Goal: Task Accomplishment & Management: Use online tool/utility

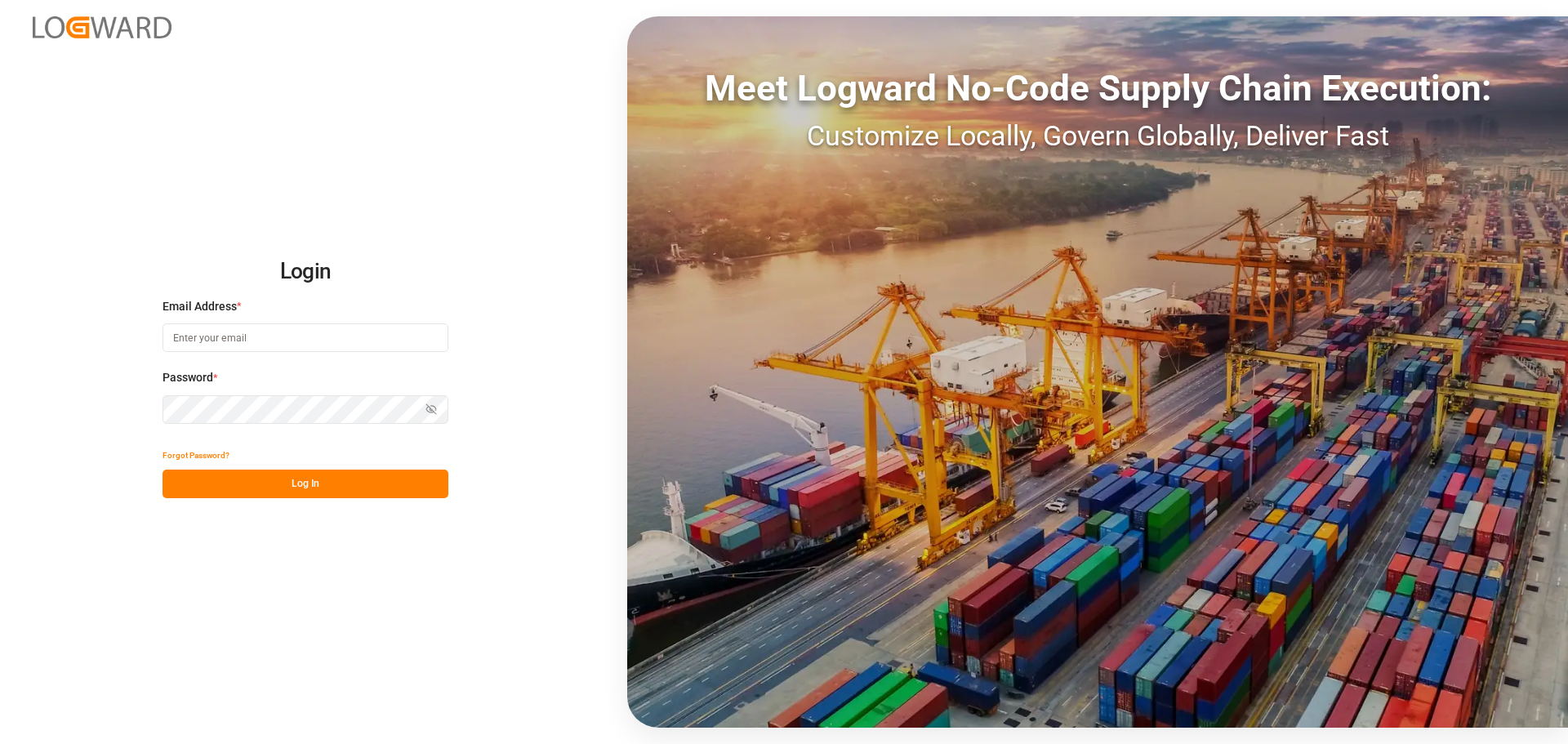
type input "[EMAIL_ADDRESS][PERSON_NAME][DOMAIN_NAME]"
click at [286, 481] on button "Log In" at bounding box center [306, 484] width 286 height 28
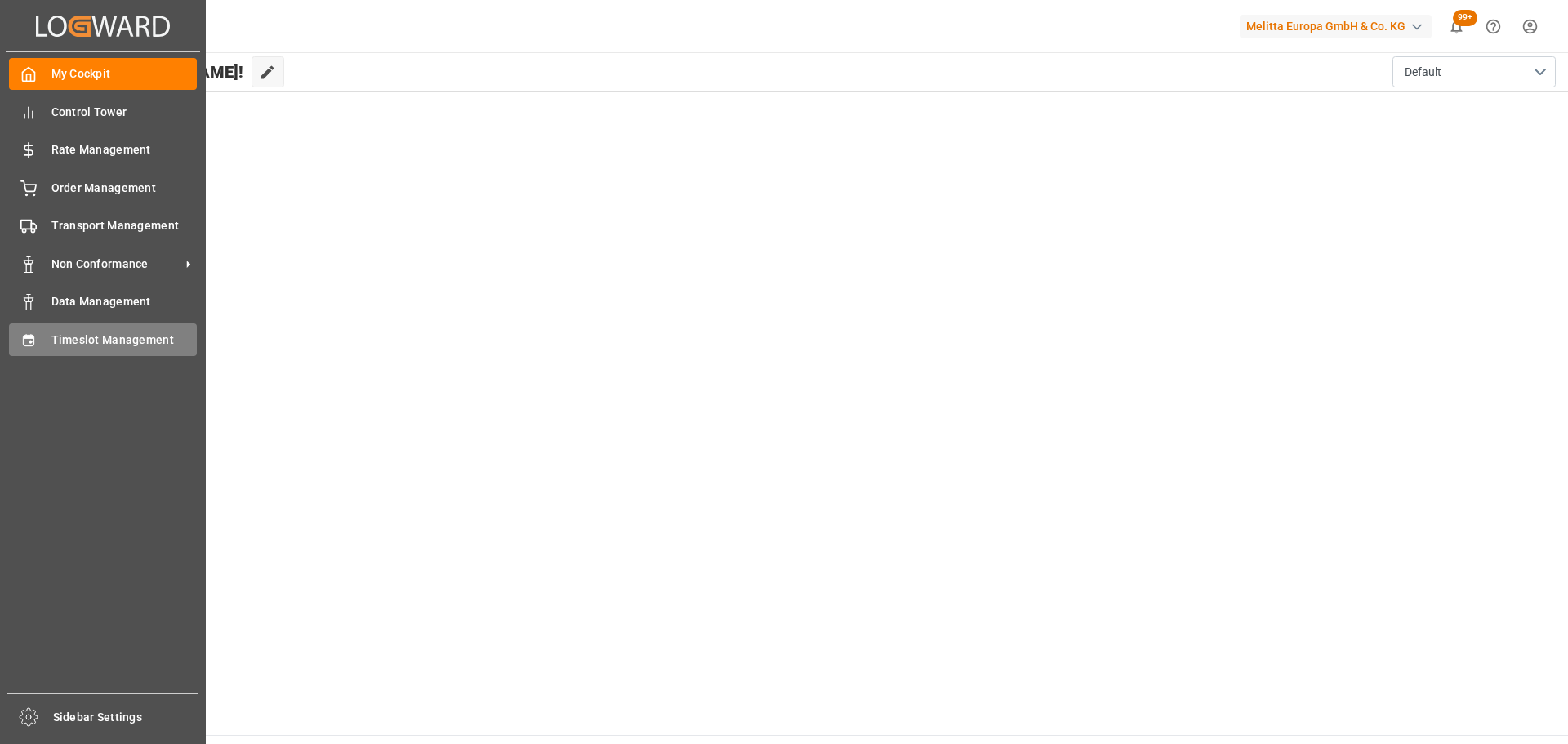
click at [114, 334] on span "Timeslot Management" at bounding box center [125, 341] width 146 height 17
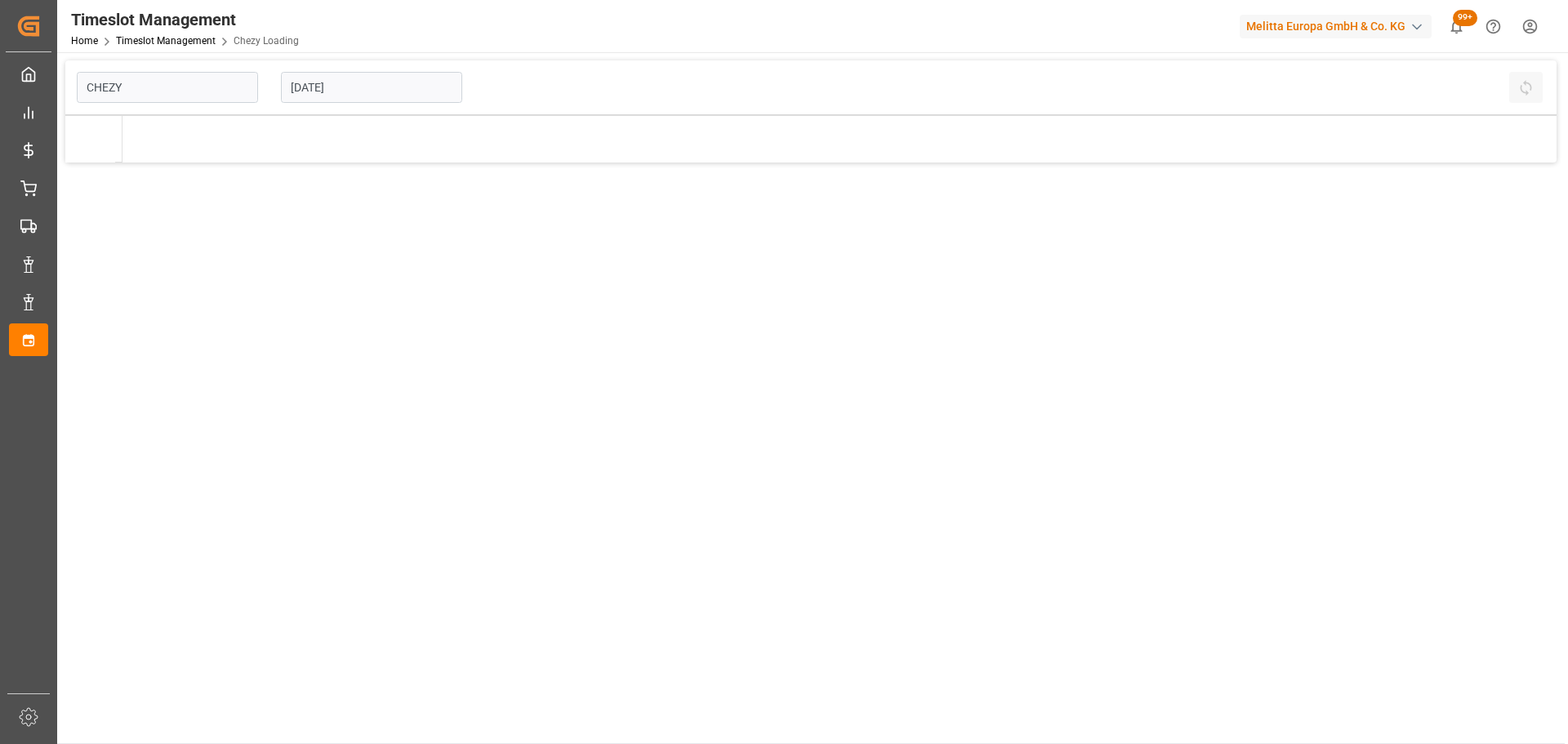
type input "Chezy Loading"
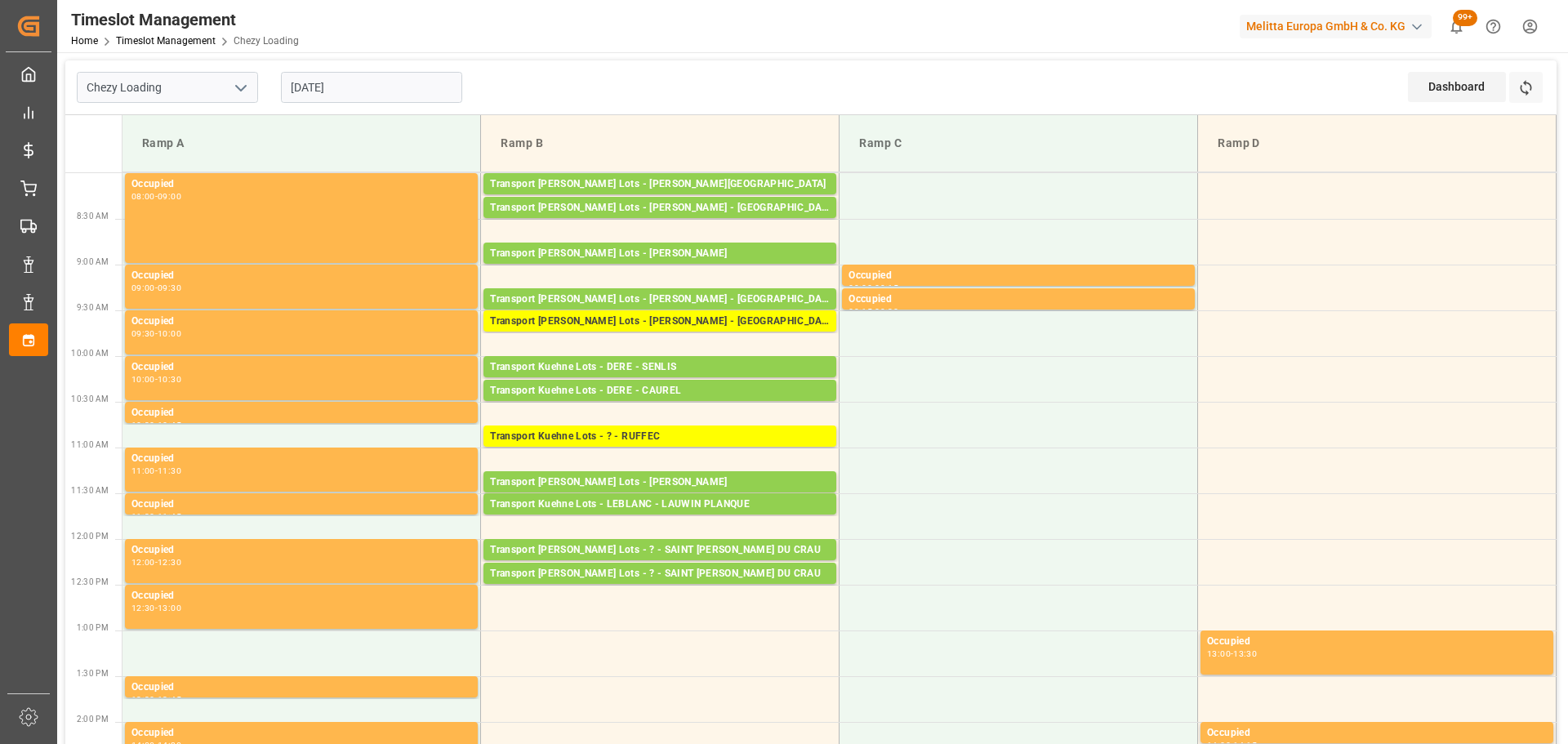
click at [1048, 9] on div "Timeslot Management Home Timeslot Management Chezy Loading Melitta Europa GmbH …" at bounding box center [806, 26] width 1522 height 53
